Goal: Information Seeking & Learning: Learn about a topic

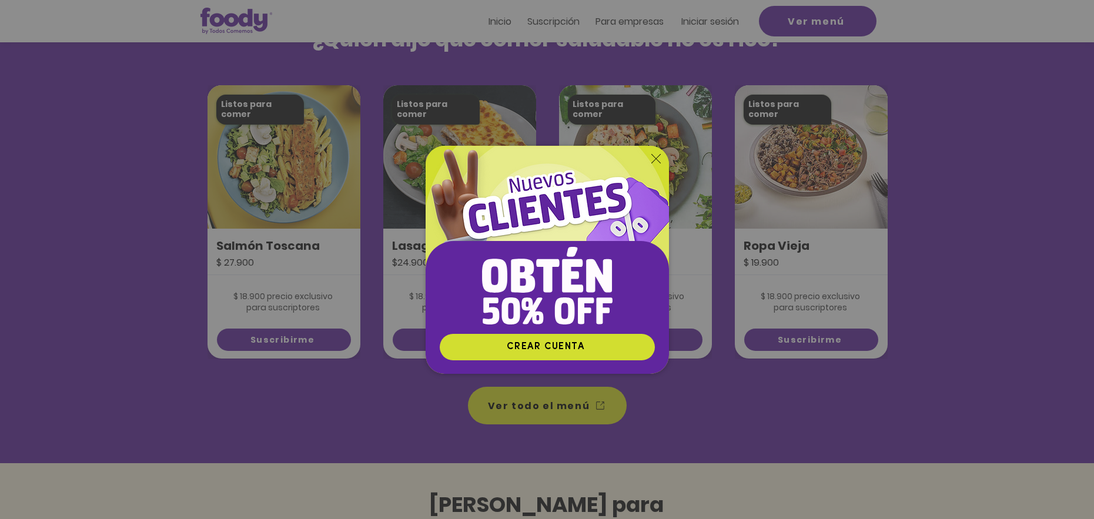
click at [655, 158] on icon "Volver al sitio" at bounding box center [655, 158] width 9 height 9
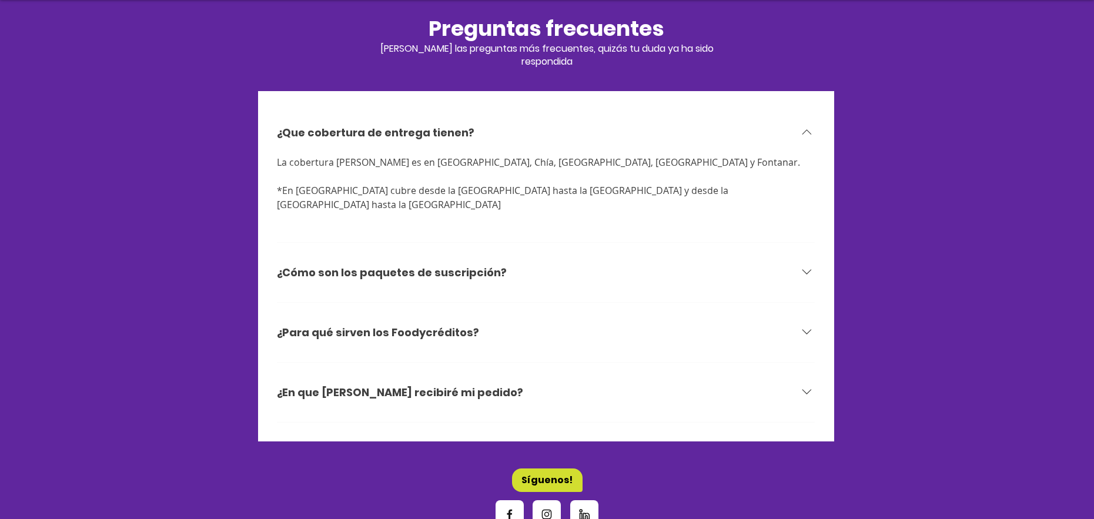
scroll to position [3660, 0]
click at [577, 263] on div "¿Cómo son los paquetes de suscripción?" at bounding box center [538, 271] width 523 height 17
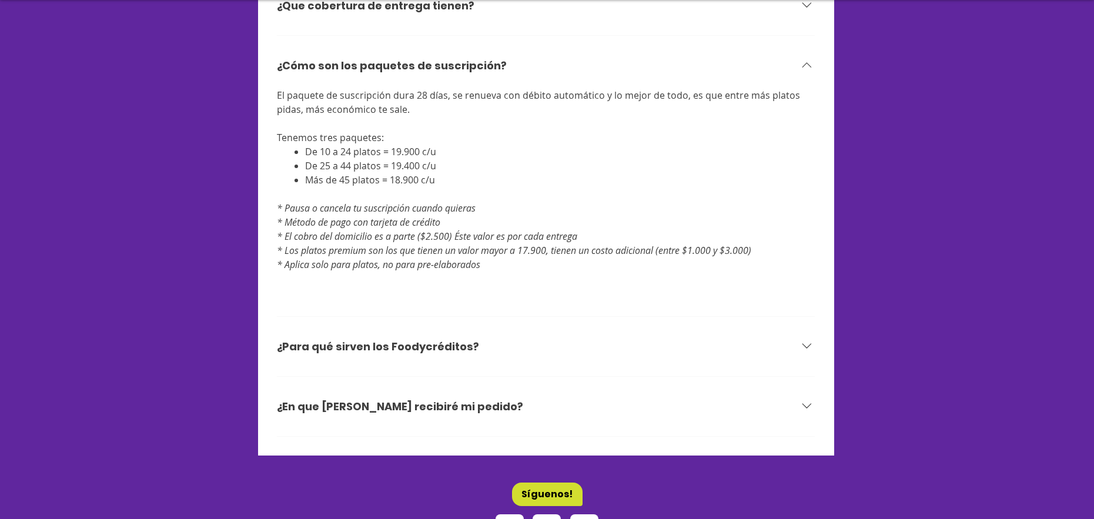
scroll to position [3794, 0]
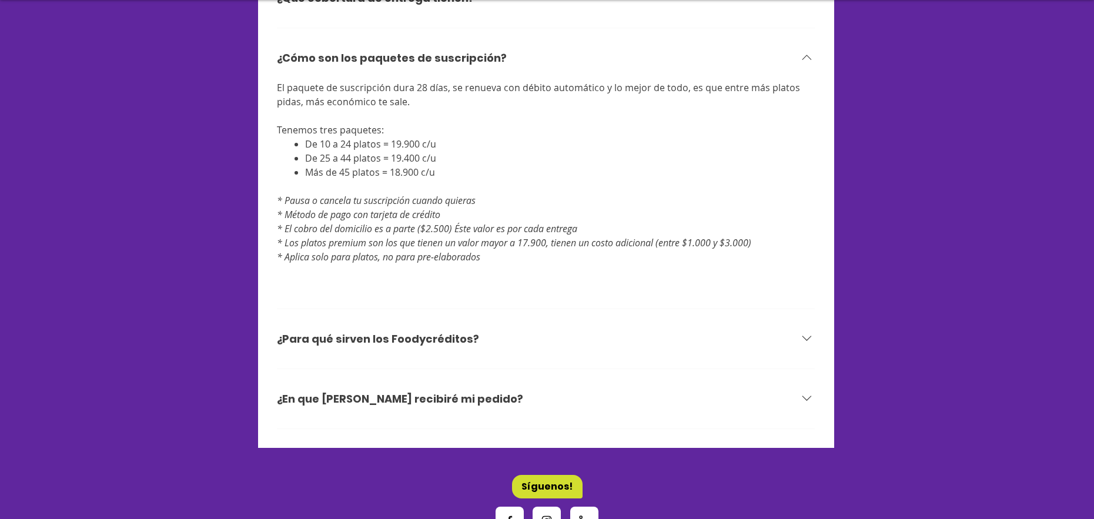
click at [474, 330] on div "¿Para qué sirven los Foodycréditos?" at bounding box center [538, 338] width 523 height 17
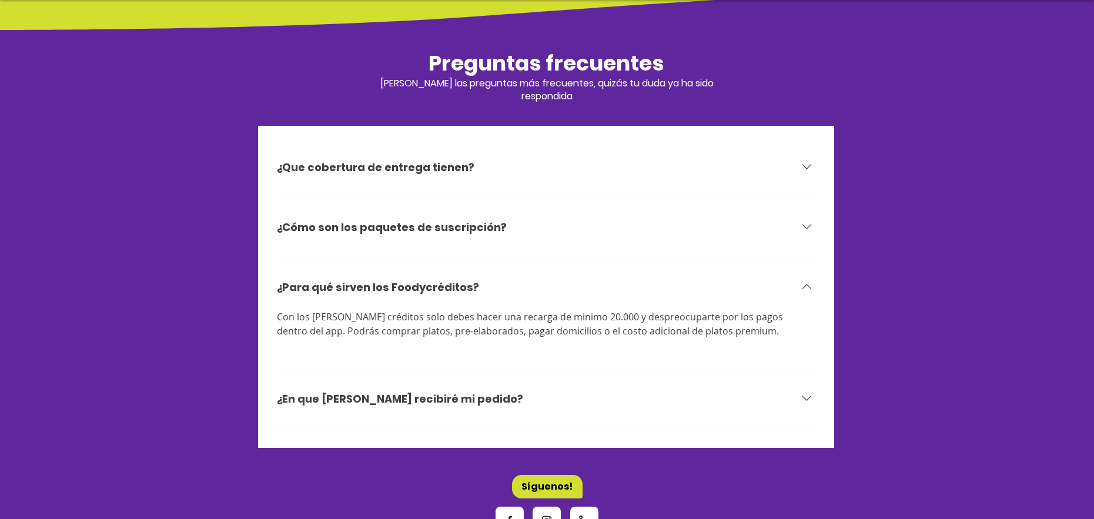
scroll to position [3612, 0]
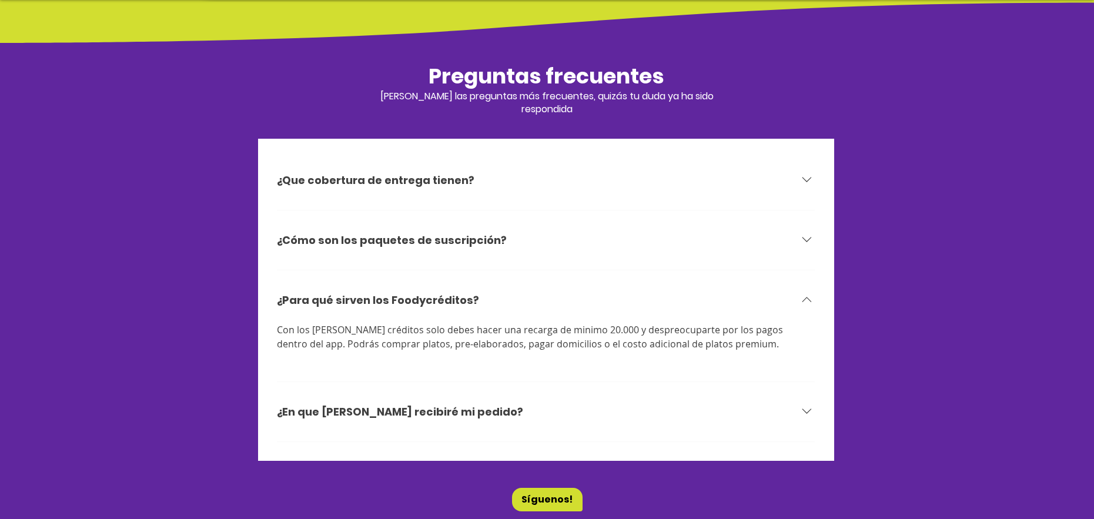
click at [455, 405] on h3 "¿En que [PERSON_NAME] recibiré mi pedido?" at bounding box center [400, 412] width 246 height 15
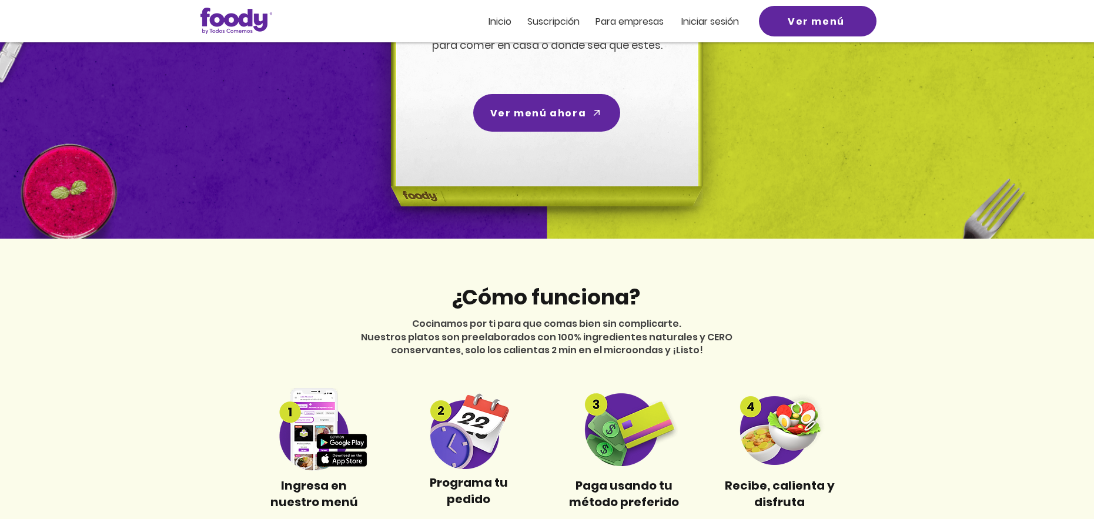
scroll to position [0, 0]
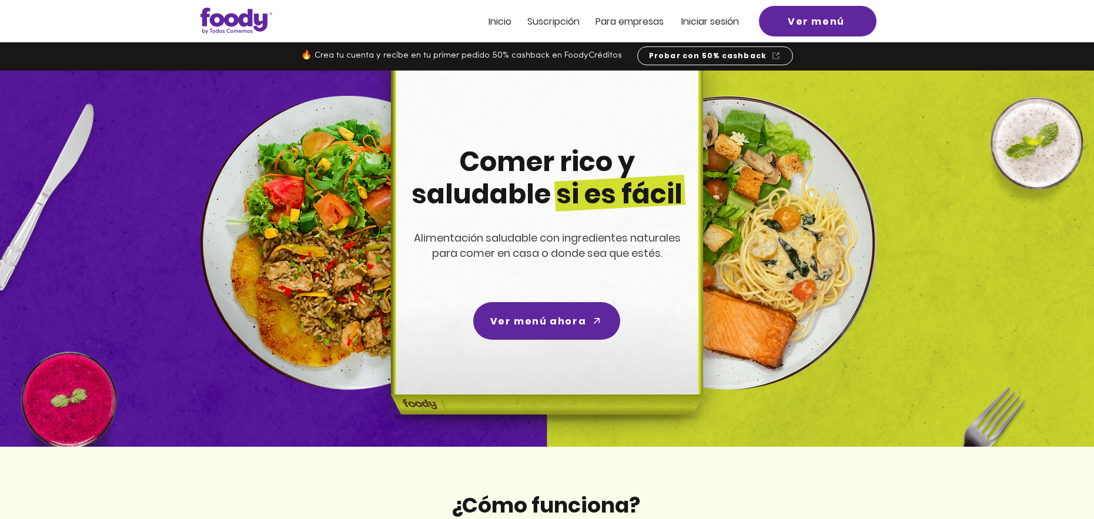
click at [616, 18] on span "ra empresas" at bounding box center [635, 22] width 57 height 14
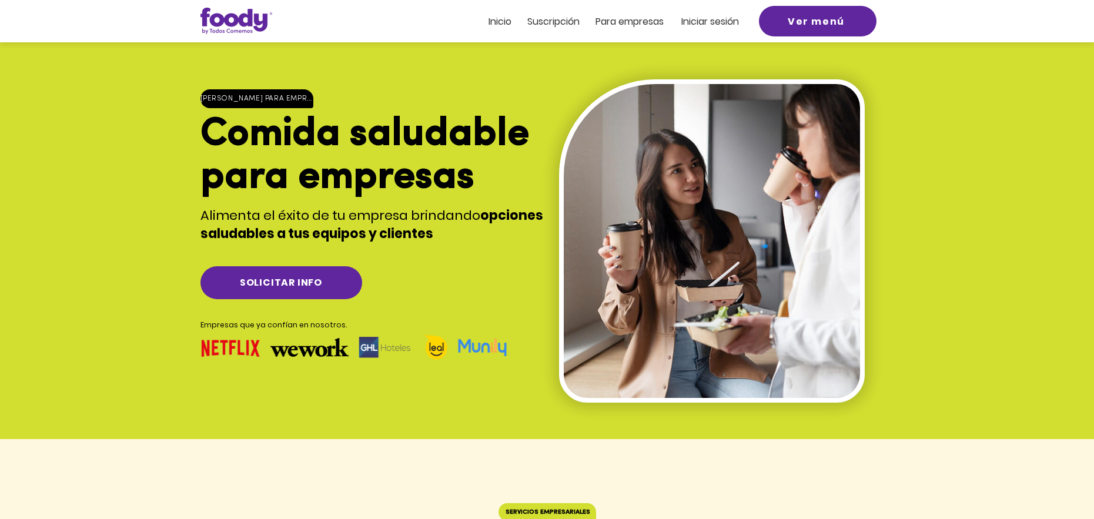
click at [240, 26] on img at bounding box center [236, 21] width 72 height 26
